Goal: Find specific page/section: Find specific page/section

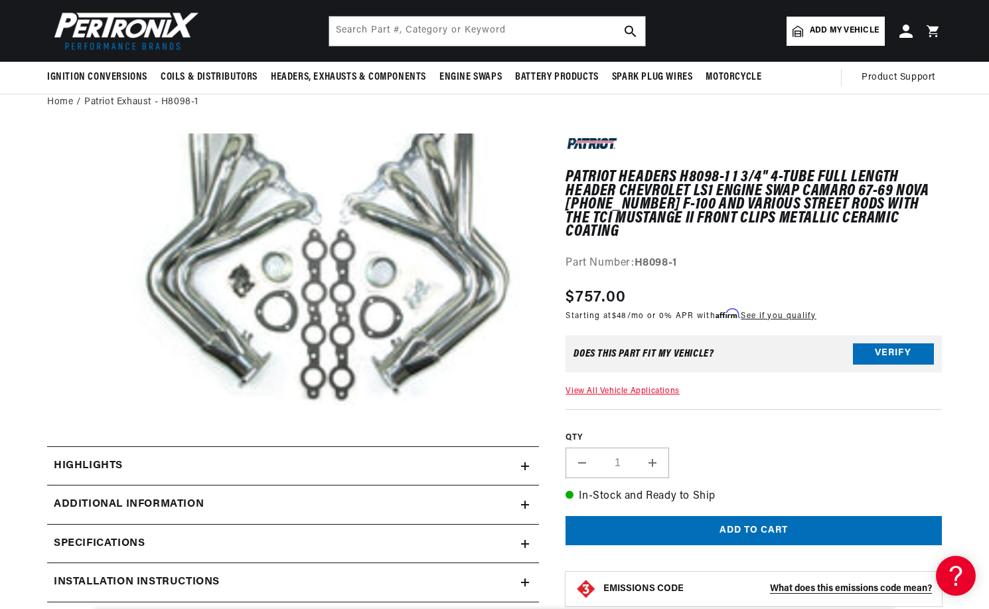
scroll to position [0, 496]
click at [522, 32] on input "text" at bounding box center [487, 31] width 316 height 29
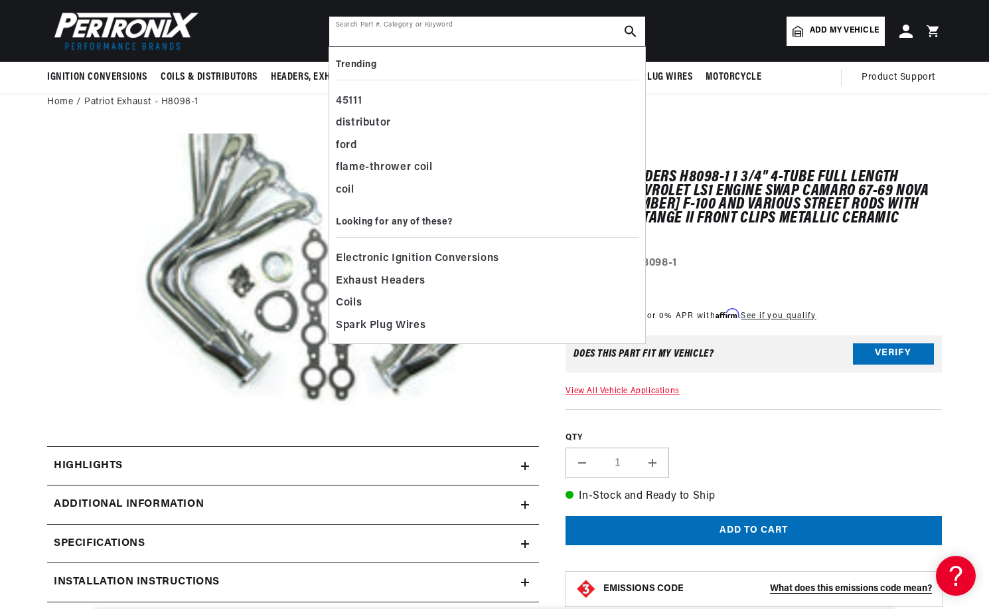
paste input "H8099-1"
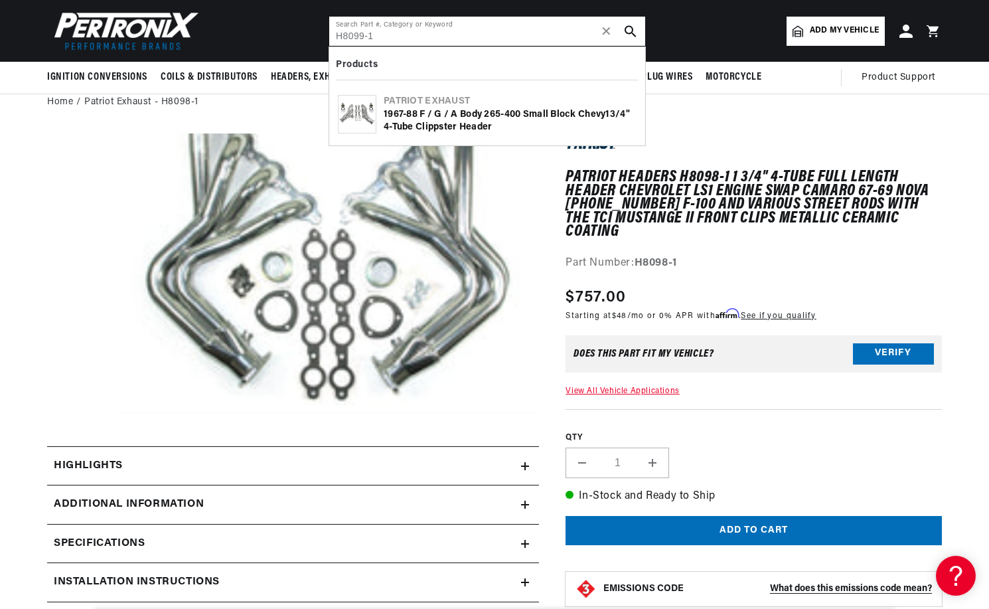
type input "H8099-1"
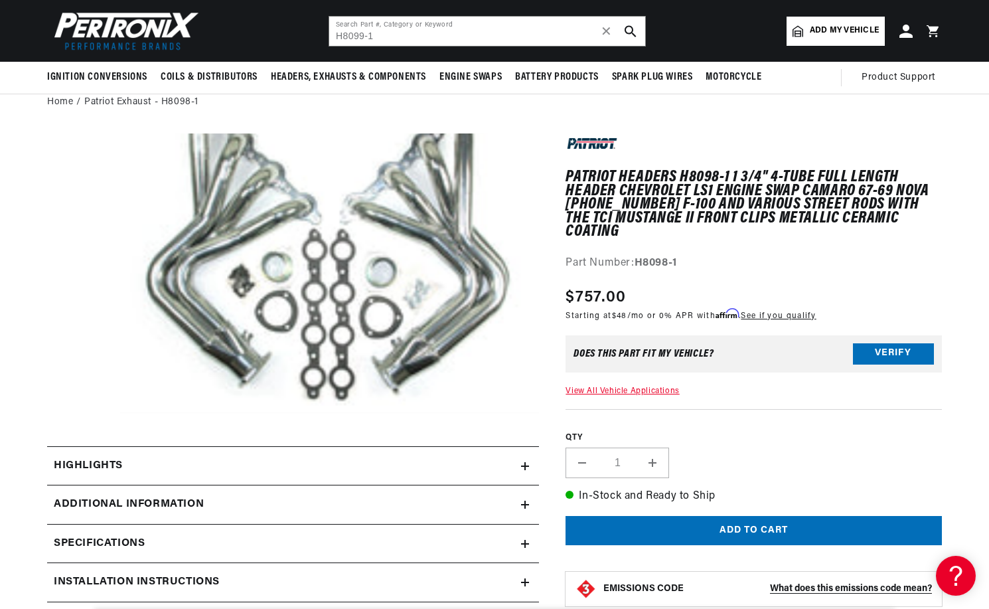
scroll to position [0, 0]
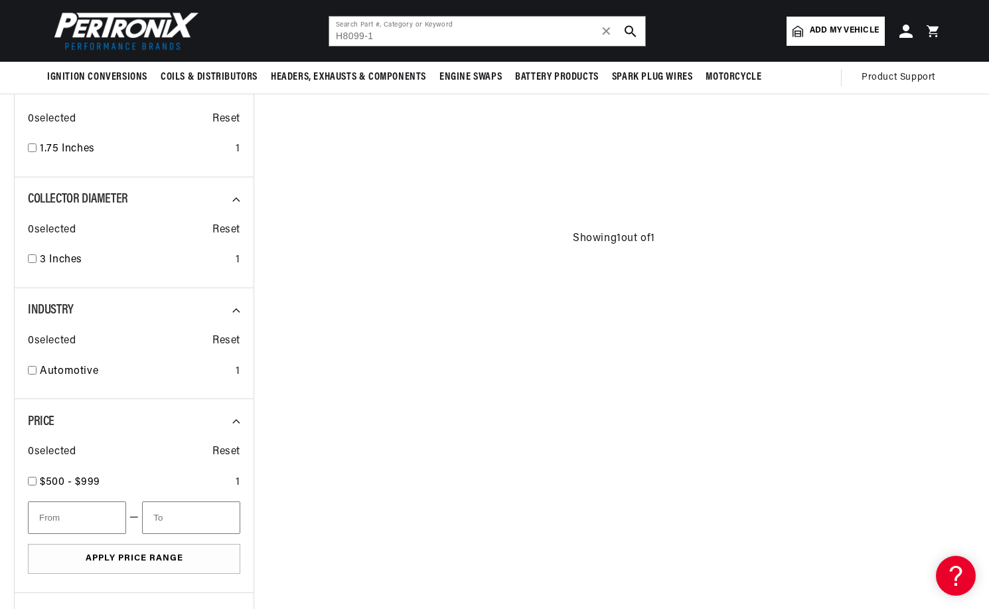
scroll to position [597, 0]
